Goal: Task Accomplishment & Management: Complete application form

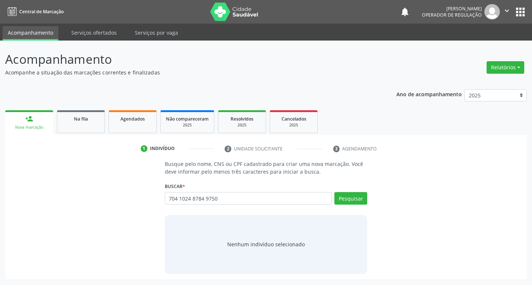
type input "704 1024 8784 9750"
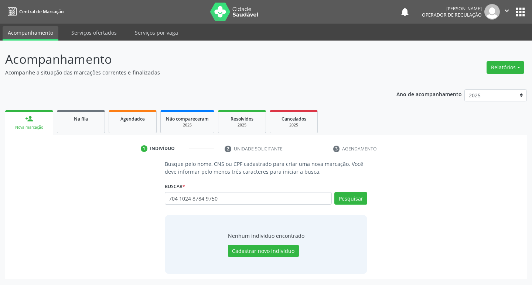
click at [328, 264] on div "Nenhum indivíduo encontrado Cadastrar novo indivíduo" at bounding box center [266, 244] width 203 height 59
click at [358, 200] on button "Pesquisar" at bounding box center [350, 198] width 33 height 13
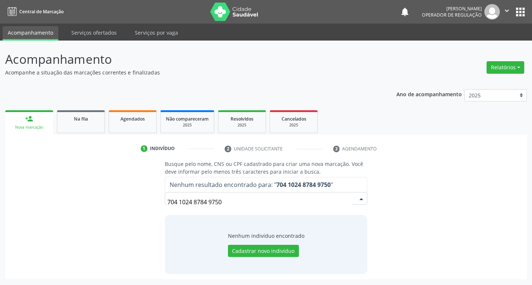
click at [349, 99] on div "Ano de acompanhamento 2025 2024 2023 2022 2021 person_add Nova marcação Na fila…" at bounding box center [265, 181] width 521 height 195
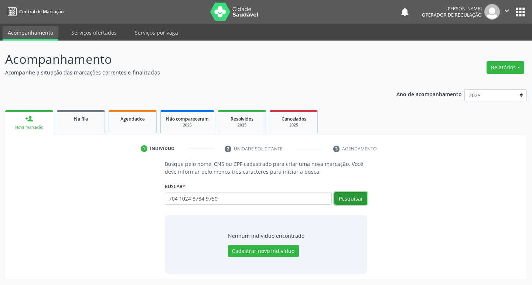
click at [342, 200] on button "Pesquisar" at bounding box center [350, 198] width 33 height 13
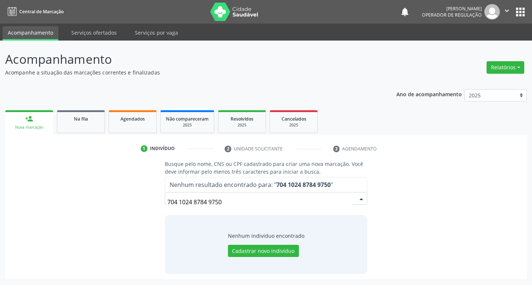
click at [422, 148] on ul "1 Indivíduo 2 Unidade solicitante 3 Agendamento" at bounding box center [265, 149] width 521 height 12
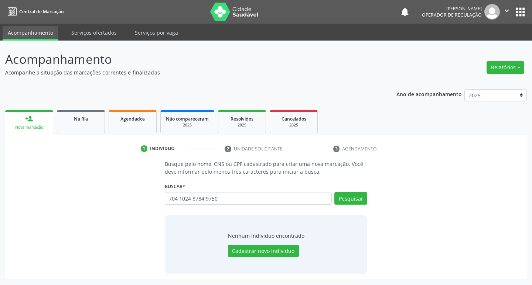
click at [222, 206] on div "704 1024 8784 9750 Busque por nome, CNS ou CPF Nenhum resultado encontrado para…" at bounding box center [266, 201] width 203 height 18
click at [221, 203] on input "704 1024 8784 9750" at bounding box center [248, 198] width 167 height 13
click at [219, 202] on input "704 1024 8784 9750" at bounding box center [248, 198] width 167 height 13
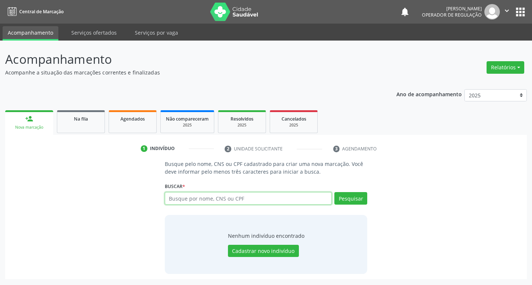
click at [219, 202] on input "text" at bounding box center [248, 198] width 167 height 13
type input "706305722938778"
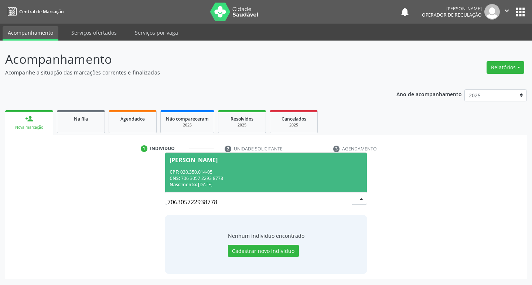
click at [312, 171] on div "CPF: 030.350.014-05" at bounding box center [265, 172] width 193 height 6
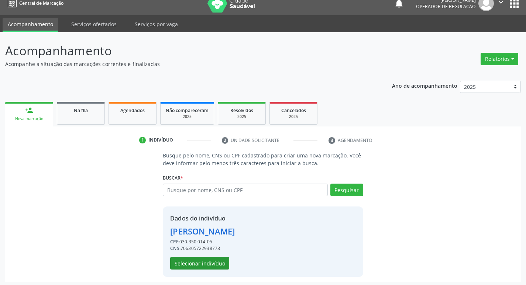
scroll to position [11, 0]
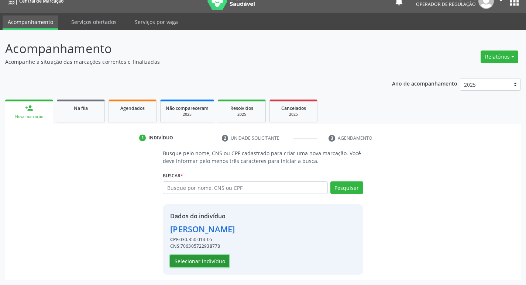
click at [189, 264] on button "Selecionar indivíduo" at bounding box center [199, 261] width 59 height 13
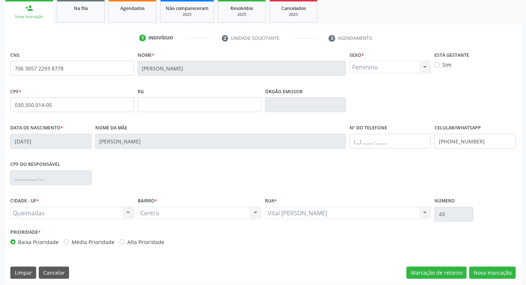
scroll to position [115, 0]
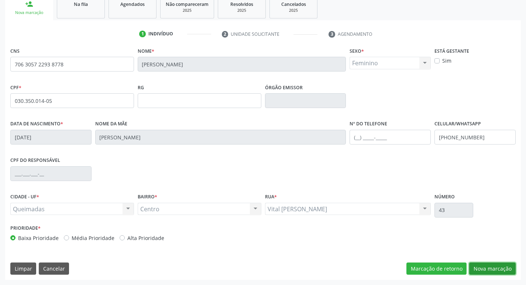
click at [500, 271] on button "Nova marcação" at bounding box center [492, 269] width 47 height 13
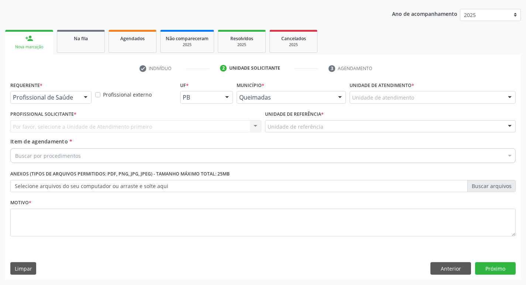
scroll to position [80, 0]
click at [72, 93] on div "Profissional de Saúde" at bounding box center [50, 97] width 81 height 13
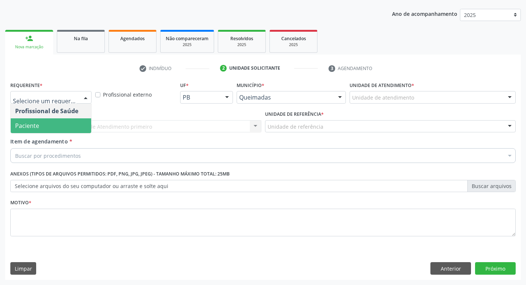
click at [66, 119] on span "Paciente" at bounding box center [51, 126] width 80 height 15
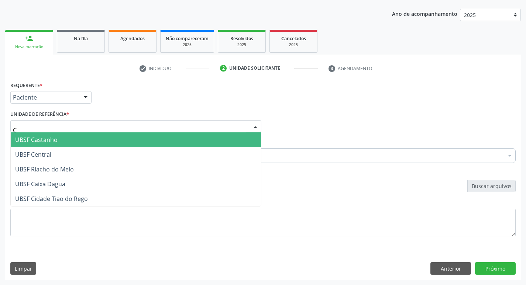
type input "CE"
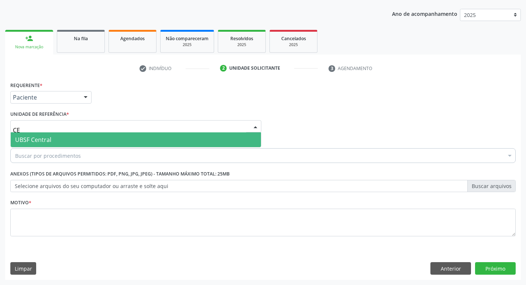
click at [73, 140] on span "UBSF Central" at bounding box center [136, 140] width 250 height 15
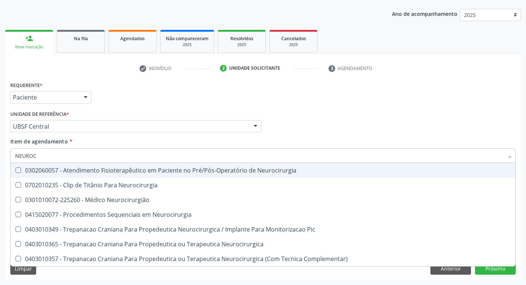
type input "NEUROCI"
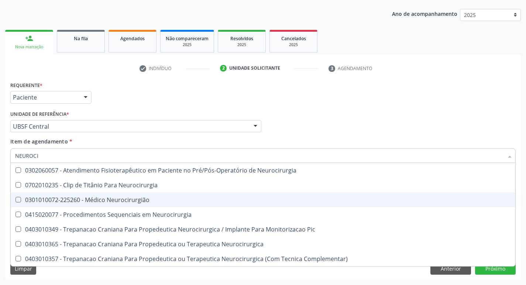
click at [89, 198] on div "0301010072-225260 - Médico Neurocirurgião" at bounding box center [263, 200] width 496 height 6
checkbox Neurocirurgião "true"
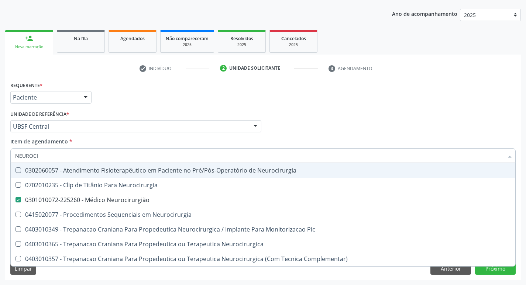
click at [138, 96] on div "Requerente * Paciente Profissional de Saúde Paciente Nenhum resultado encontrad…" at bounding box center [262, 94] width 509 height 29
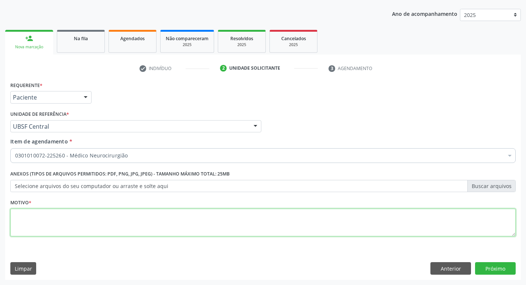
click at [121, 212] on textarea at bounding box center [262, 223] width 505 height 28
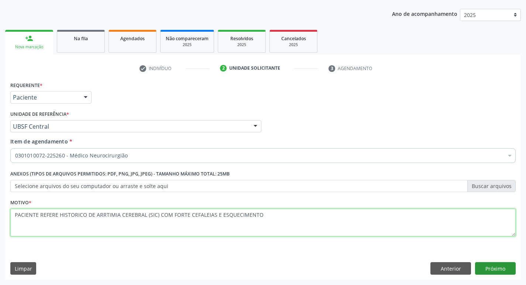
type textarea "PACIENTE REFERE HISTORICO DE ARRTIMIA CEREBRAL (SIC) COM FORTE CEFALEIAS E ESQU…"
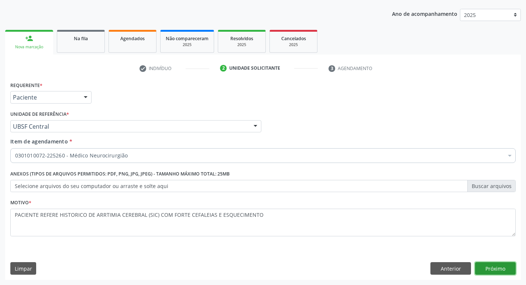
click at [492, 268] on button "Próximo" at bounding box center [495, 269] width 41 height 13
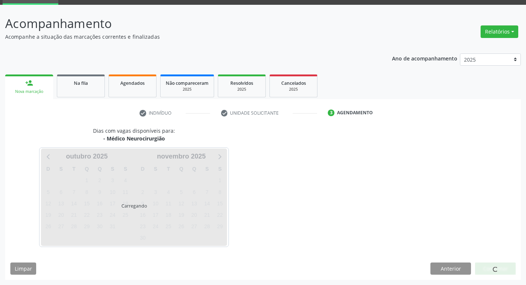
scroll to position [36, 0]
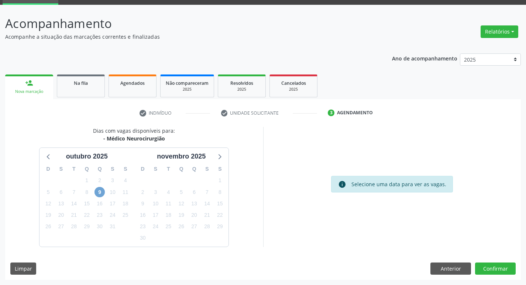
click at [96, 194] on span "9" at bounding box center [100, 192] width 10 height 10
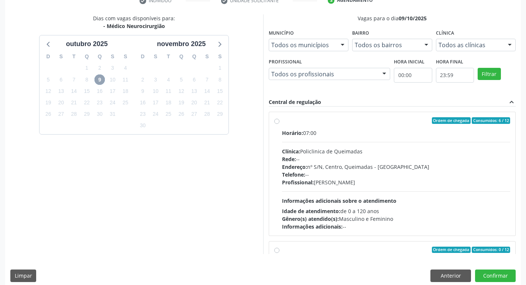
scroll to position [156, 0]
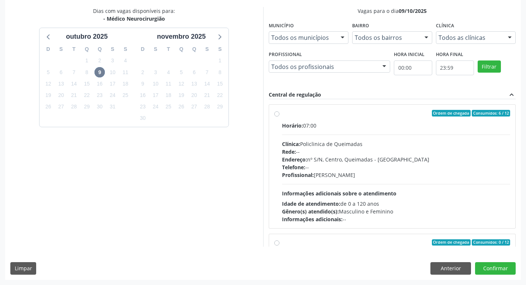
click at [397, 118] on label "Ordem de chegada Consumidos: 6 / 12 Horário: 07:00 Clínica: Policlinica de Quei…" at bounding box center [396, 166] width 229 height 113
click at [280, 117] on input "Ordem de chegada Consumidos: 6 / 12 Horário: 07:00 Clínica: Policlinica de Quei…" at bounding box center [276, 113] width 5 height 7
radio input "true"
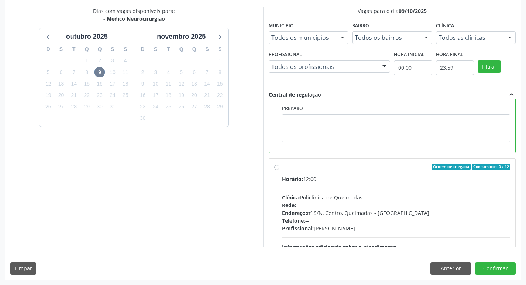
scroll to position [148, 0]
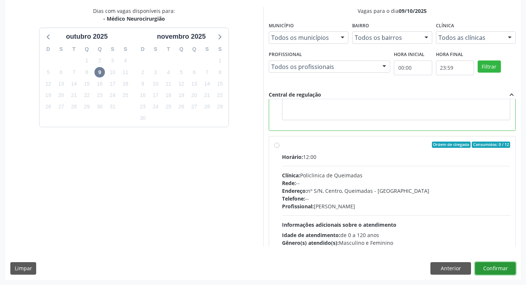
click at [494, 274] on button "Confirmar" at bounding box center [495, 269] width 41 height 13
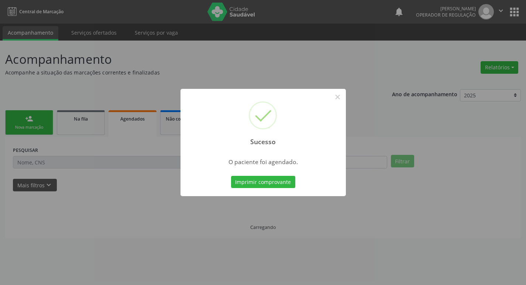
scroll to position [0, 0]
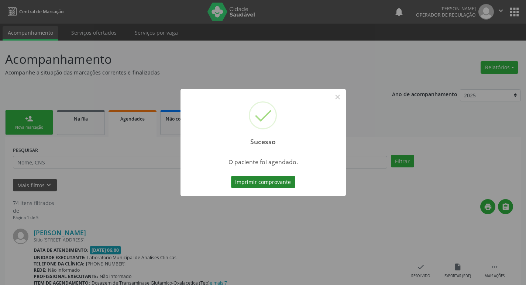
click at [240, 184] on button "Imprimir comprovante" at bounding box center [263, 182] width 64 height 13
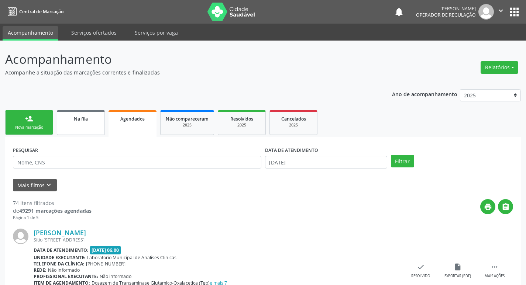
click at [64, 124] on link "Na fila" at bounding box center [81, 122] width 48 height 25
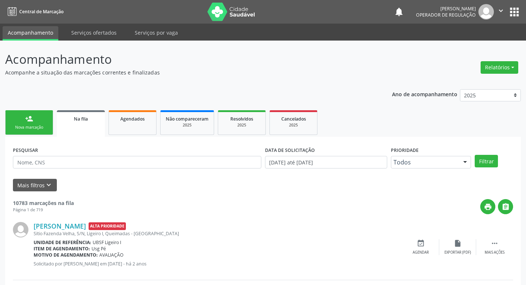
click at [11, 122] on link "person_add Nova marcação" at bounding box center [29, 122] width 48 height 25
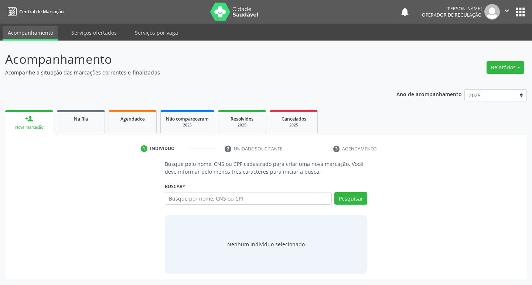
click at [201, 208] on div "Busque por nome, CNS ou CPF Nenhum resultado encontrado para: " " Digite nome, …" at bounding box center [266, 201] width 203 height 18
click at [207, 201] on input "text" at bounding box center [248, 198] width 167 height 13
type input "700702953436772"
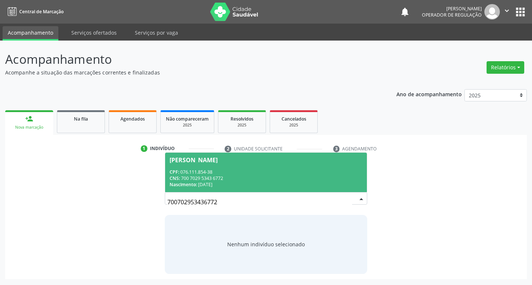
click at [282, 166] on span "[PERSON_NAME] CPF: 076.111.854-38 CNS: 700 7029 5343 6772 Nascimento: [DATE]" at bounding box center [266, 173] width 202 height 40
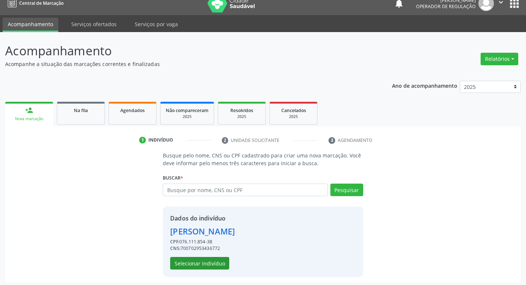
scroll to position [11, 0]
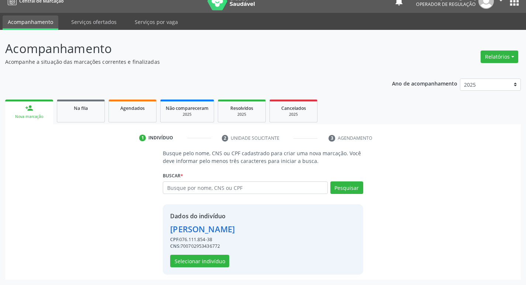
click at [209, 253] on div "Dados do indivíduo [PERSON_NAME] CPF: 076.111.854-38 CNS: 700702953436772 Selec…" at bounding box center [202, 240] width 65 height 56
click at [209, 259] on button "Selecionar indivíduo" at bounding box center [199, 261] width 59 height 13
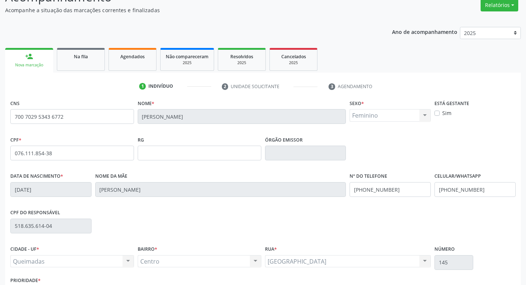
scroll to position [115, 0]
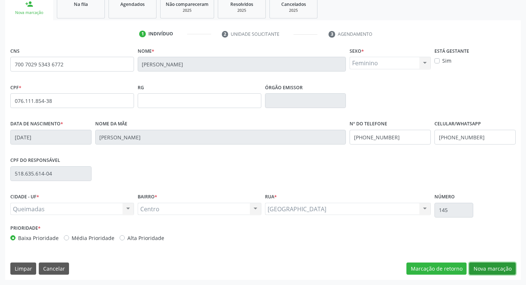
click at [489, 265] on button "Nova marcação" at bounding box center [492, 269] width 47 height 13
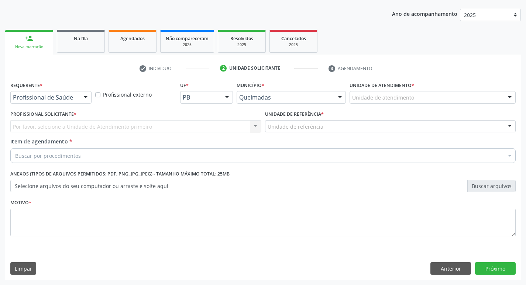
scroll to position [80, 0]
click at [36, 93] on div "Profissional de Saúde" at bounding box center [50, 97] width 81 height 13
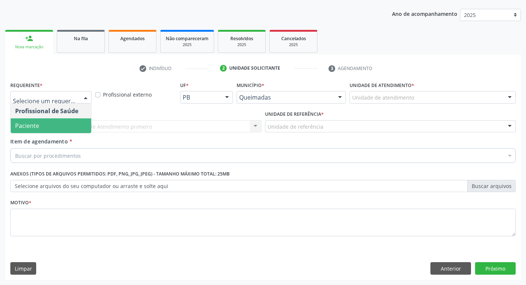
click at [36, 125] on span "Paciente" at bounding box center [27, 126] width 24 height 8
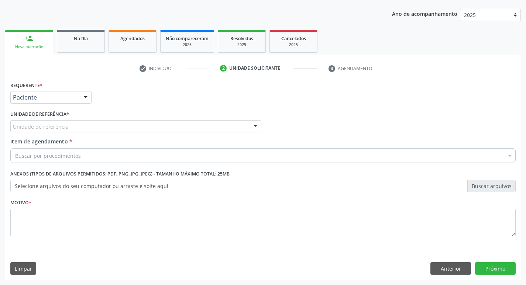
click at [40, 121] on div "Unidade de referência" at bounding box center [135, 126] width 251 height 13
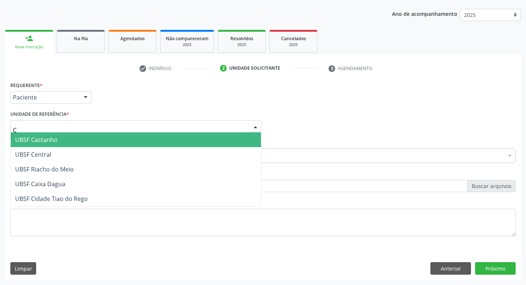
type input "CE"
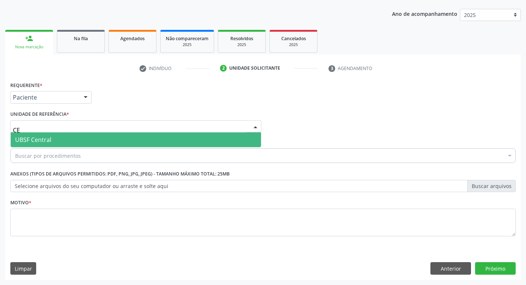
click at [38, 138] on span "UBSF Central" at bounding box center [33, 140] width 36 height 8
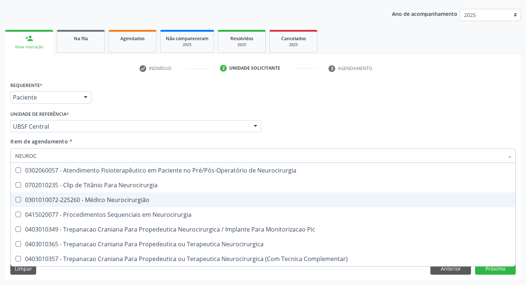
type input "NEUROCI"
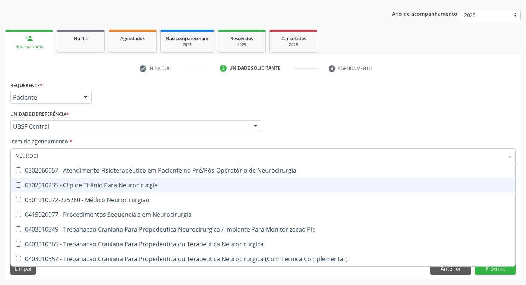
click at [210, 191] on span "0702010235 - Clip de Titânio Para Neurocirurgia" at bounding box center [263, 185] width 505 height 15
checkbox Neurocirurgia "true"
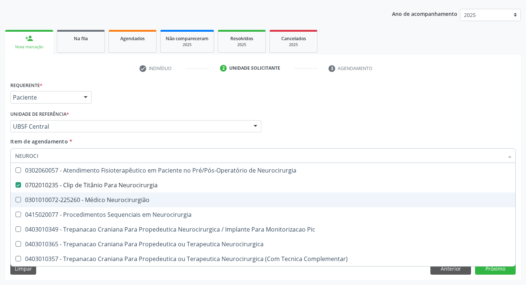
click at [195, 198] on div "0301010072-225260 - Médico Neurocirurgião" at bounding box center [263, 200] width 496 height 6
checkbox Neurocirurgião "true"
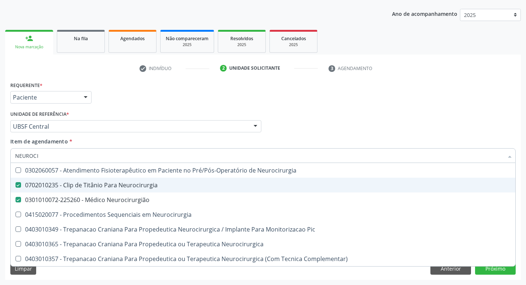
click at [193, 189] on span "0702010235 - Clip de Titânio Para Neurocirurgia" at bounding box center [263, 185] width 505 height 15
click at [276, 76] on div "check Indivíduo 2 Unidade solicitante 3 Agendamento CNS 700 7029 5343 6772 [GEO…" at bounding box center [263, 171] width 516 height 218
checkbox Neurocirurgia "true"
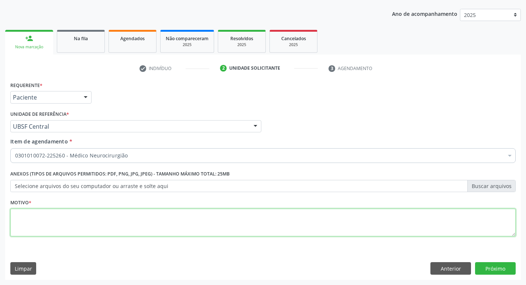
click at [103, 223] on textarea at bounding box center [262, 223] width 505 height 28
type textarea "CEFALEIA FREQUENTE."
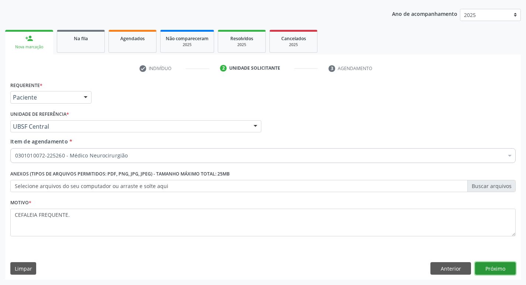
click at [508, 271] on button "Próximo" at bounding box center [495, 269] width 41 height 13
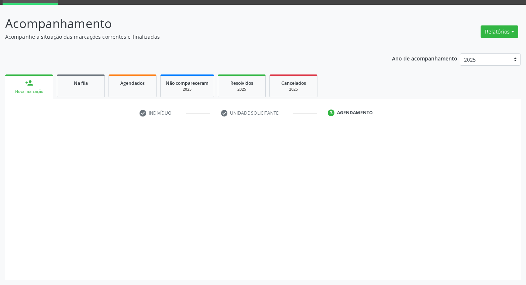
scroll to position [36, 0]
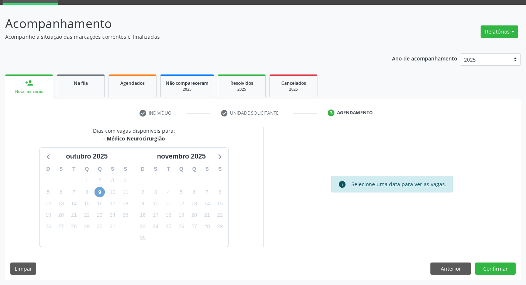
click at [96, 193] on span "9" at bounding box center [100, 192] width 10 height 10
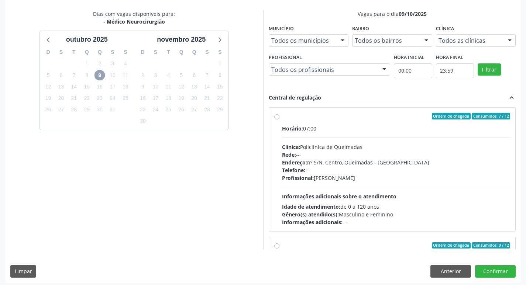
scroll to position [156, 0]
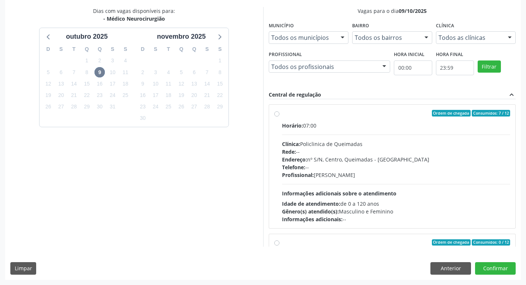
click at [425, 152] on div "Rede: --" at bounding box center [396, 152] width 229 height 8
click at [280, 117] on input "Ordem de chegada Consumidos: 7 / 12 Horário: 07:00 Clínica: Policlinica de Quei…" at bounding box center [276, 113] width 5 height 7
radio input "true"
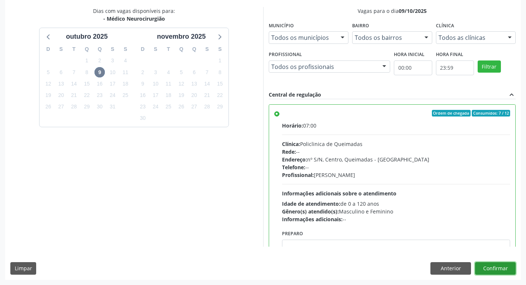
click at [496, 269] on button "Confirmar" at bounding box center [495, 269] width 41 height 13
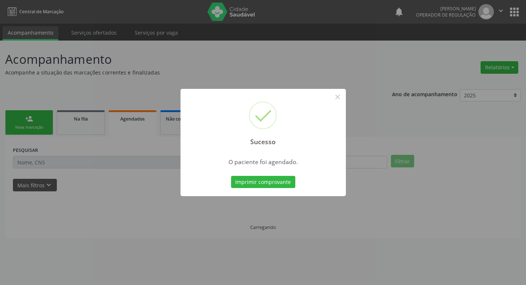
scroll to position [0, 0]
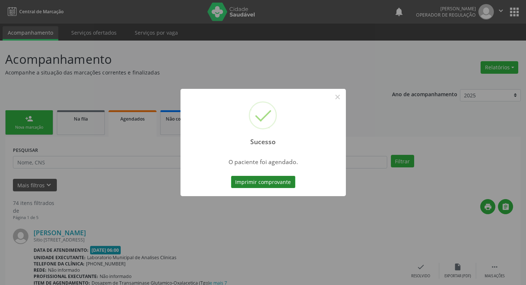
click at [260, 179] on button "Imprimir comprovante" at bounding box center [263, 182] width 64 height 13
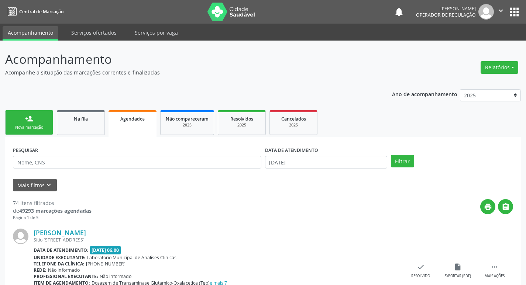
click at [26, 124] on link "person_add Nova marcação" at bounding box center [29, 122] width 48 height 25
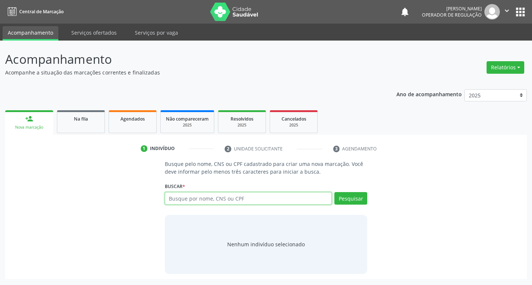
click at [185, 195] on input "text" at bounding box center [248, 198] width 167 height 13
type input "705000823224452"
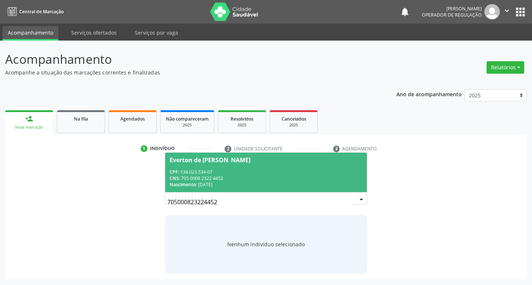
click at [278, 186] on div "Nascimento: [DATE]" at bounding box center [265, 185] width 193 height 6
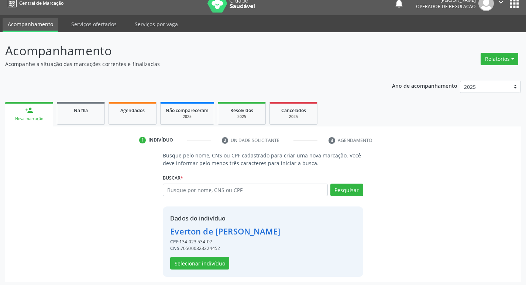
scroll to position [11, 0]
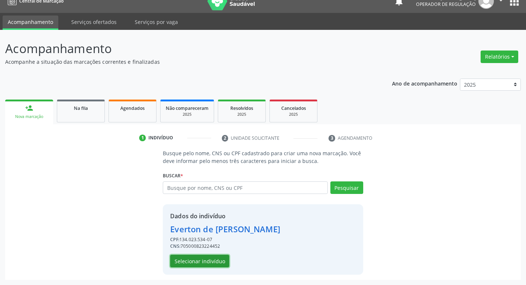
click at [195, 262] on button "Selecionar indivíduo" at bounding box center [199, 261] width 59 height 13
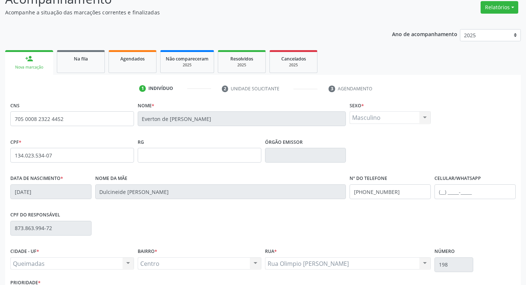
scroll to position [115, 0]
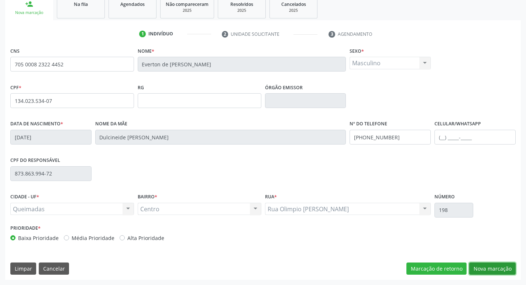
click at [488, 265] on button "Nova marcação" at bounding box center [492, 269] width 47 height 13
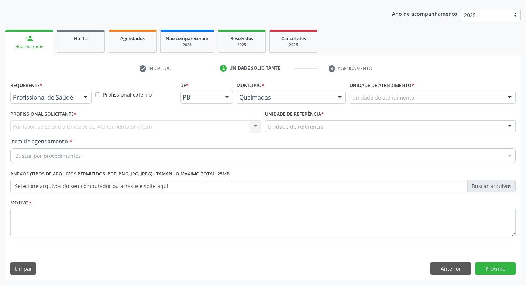
scroll to position [80, 0]
drag, startPoint x: 74, startPoint y: 103, endPoint x: 69, endPoint y: 115, distance: 13.1
click at [73, 103] on div at bounding box center [50, 97] width 81 height 13
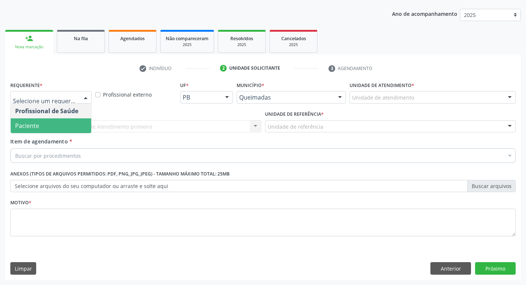
click at [67, 125] on span "Paciente" at bounding box center [51, 126] width 80 height 15
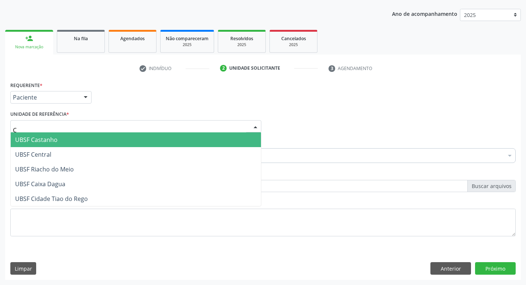
type input "CE"
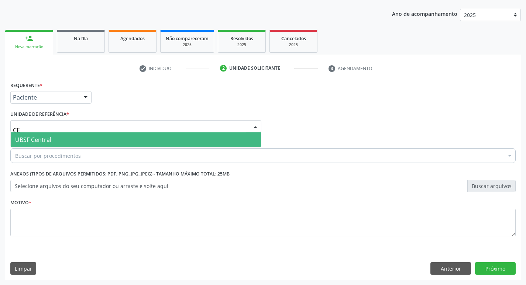
click at [65, 137] on span "UBSF Central" at bounding box center [136, 140] width 250 height 15
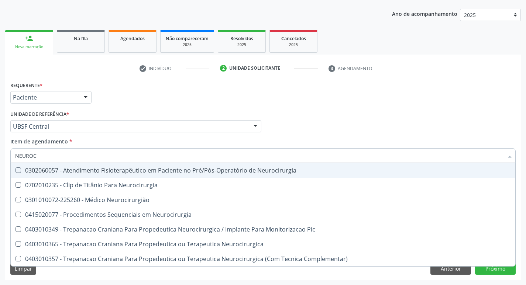
type input "NEUROCI"
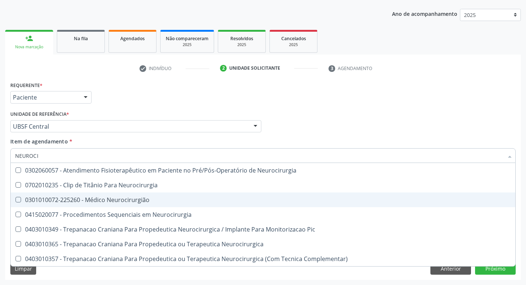
click at [56, 200] on div "0301010072-225260 - Médico Neurocirurgião" at bounding box center [263, 200] width 496 height 6
checkbox Neurocirurgião "true"
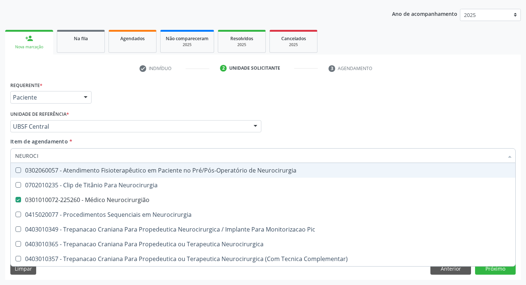
click at [332, 100] on div "Requerente * Paciente Profissional de Saúde Paciente Nenhum resultado encontrad…" at bounding box center [262, 94] width 509 height 29
checkbox Neurocirurgia "true"
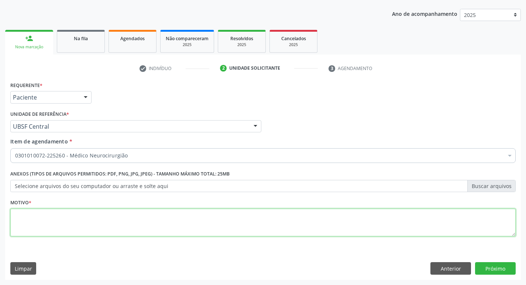
click at [56, 231] on textarea at bounding box center [262, 223] width 505 height 28
type textarea "AVALIAÇÃO"
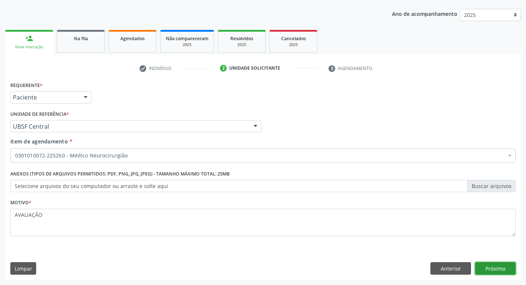
click at [503, 272] on button "Próximo" at bounding box center [495, 269] width 41 height 13
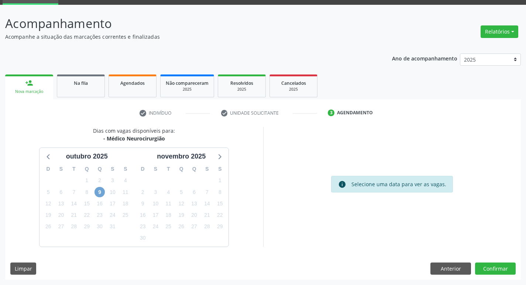
drag, startPoint x: 97, startPoint y: 190, endPoint x: 93, endPoint y: 175, distance: 15.5
click at [97, 191] on span "9" at bounding box center [100, 192] width 10 height 10
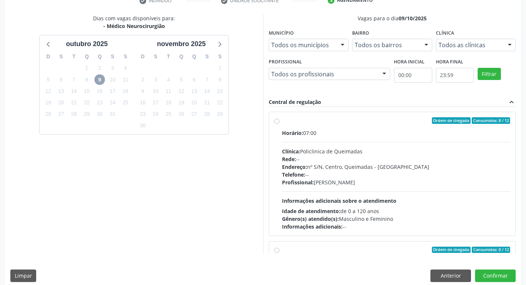
scroll to position [156, 0]
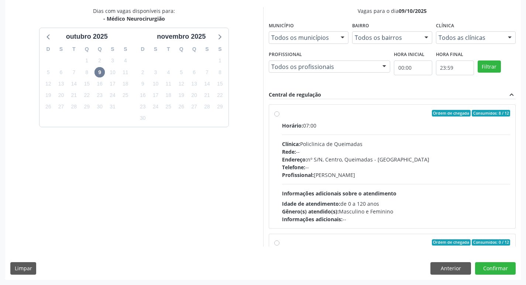
drag, startPoint x: 411, startPoint y: 126, endPoint x: 438, endPoint y: 143, distance: 32.5
click at [411, 126] on div "Horário: 07:00" at bounding box center [396, 126] width 229 height 8
click at [280, 117] on input "Ordem de chegada Consumidos: 8 / 12 Horário: 07:00 Clínica: Policlinica de Quei…" at bounding box center [276, 113] width 5 height 7
radio input "true"
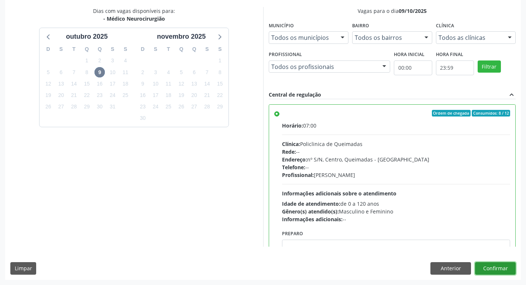
click at [506, 271] on button "Confirmar" at bounding box center [495, 269] width 41 height 13
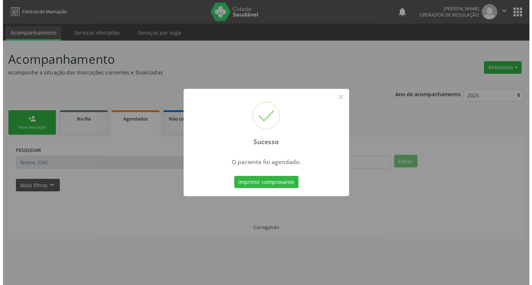
scroll to position [0, 0]
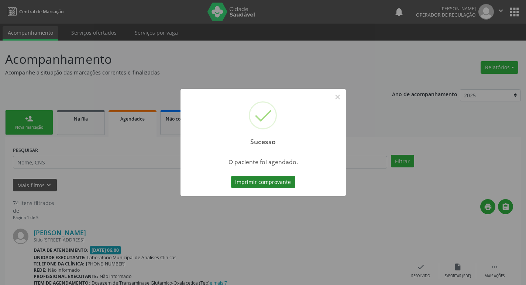
click at [245, 184] on button "Imprimir comprovante" at bounding box center [263, 182] width 64 height 13
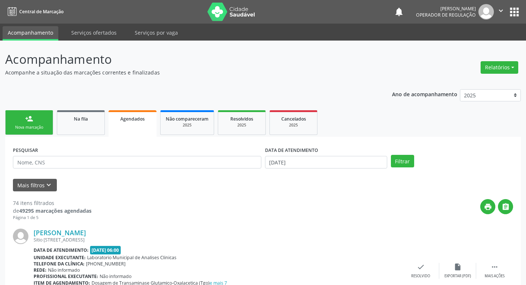
click at [27, 121] on div "person_add" at bounding box center [29, 119] width 8 height 8
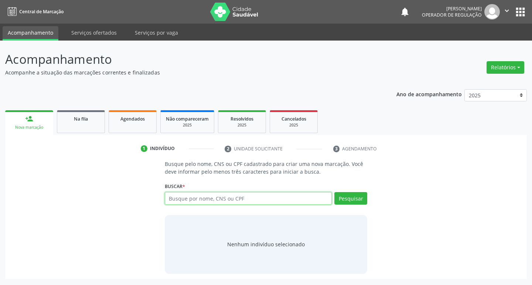
click at [224, 202] on input "text" at bounding box center [248, 198] width 167 height 13
type input "704102487849750"
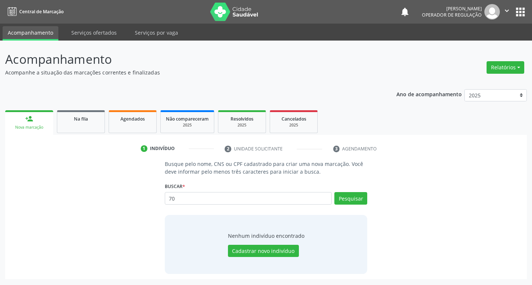
type input "7"
type input "704102487849750"
drag, startPoint x: 248, startPoint y: 200, endPoint x: 0, endPoint y: 203, distance: 247.8
click at [0, 203] on div "Acompanhamento Acompanhe a situação das marcações correntes e finalizadas Relat…" at bounding box center [266, 163] width 532 height 245
type input "7"
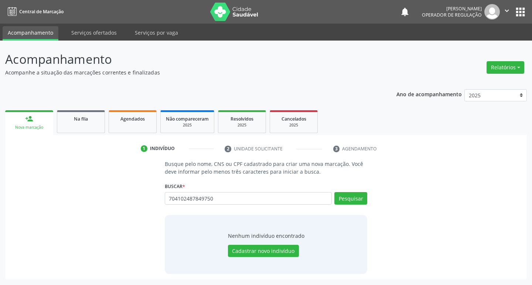
type input "704102487849750"
click at [411, 230] on div "Busque pelo nome, CNS ou CPF cadastrado para criar uma nova marcação. Você deve…" at bounding box center [265, 217] width 511 height 114
click at [348, 200] on button "Pesquisar" at bounding box center [350, 198] width 33 height 13
